Goal: Contribute content

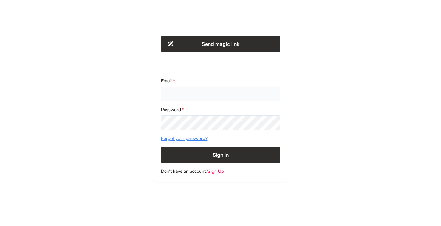
type input "**********"
click at [214, 155] on button "Sign In" at bounding box center [220, 155] width 119 height 16
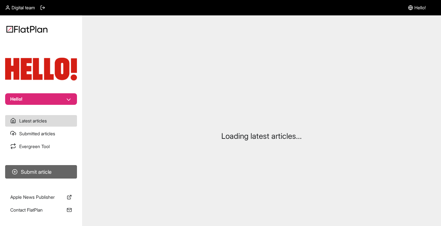
click at [46, 174] on button "Submit article" at bounding box center [41, 171] width 72 height 13
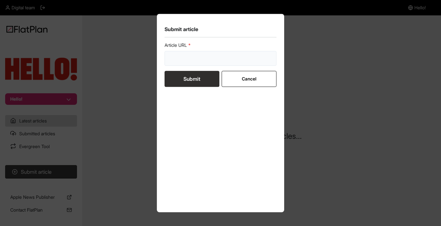
click at [200, 56] on input "url" at bounding box center [221, 58] width 112 height 15
paste input "[URL][DOMAIN_NAME]"
type input "[URL][DOMAIN_NAME]"
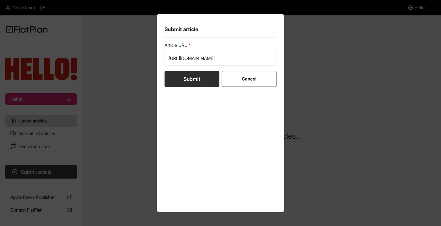
click at [189, 81] on button "Submit" at bounding box center [192, 79] width 55 height 16
